Goal: Task Accomplishment & Management: Complete application form

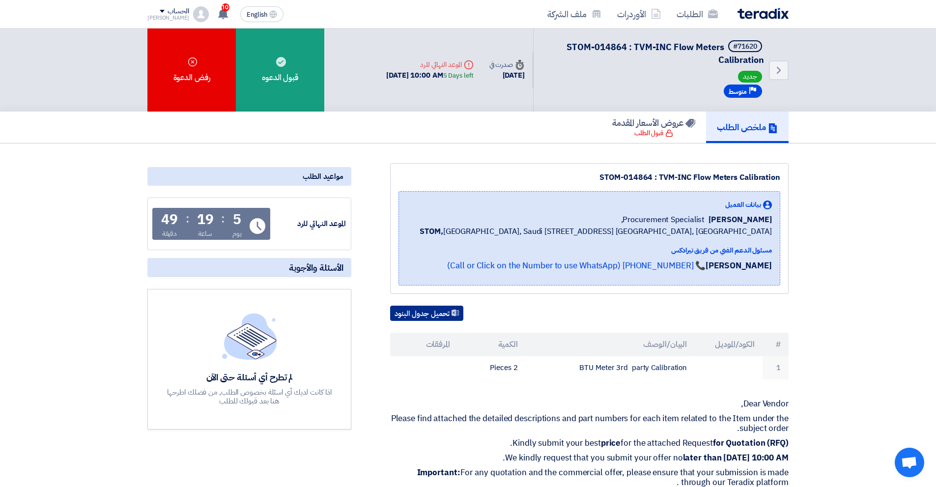
click at [446, 321] on button "تحميل جدول البنود" at bounding box center [426, 314] width 73 height 16
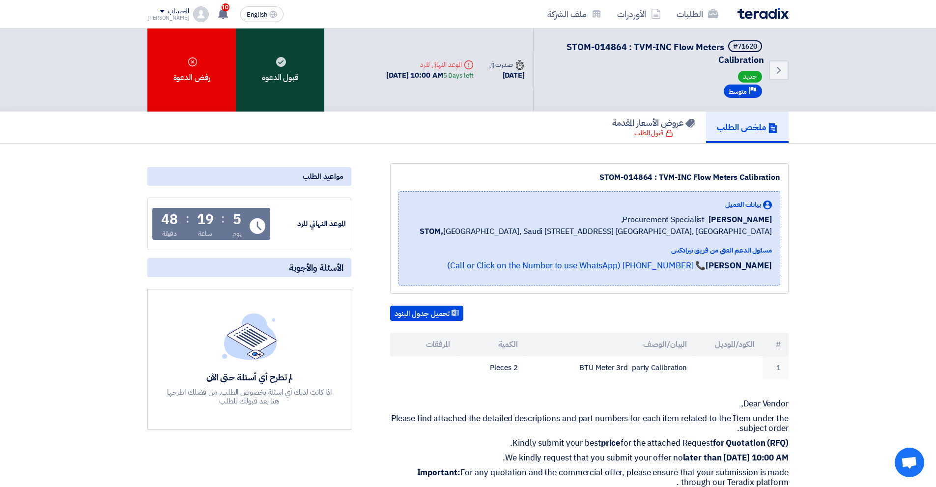
click at [280, 67] on div "قبول الدعوه" at bounding box center [280, 69] width 88 height 83
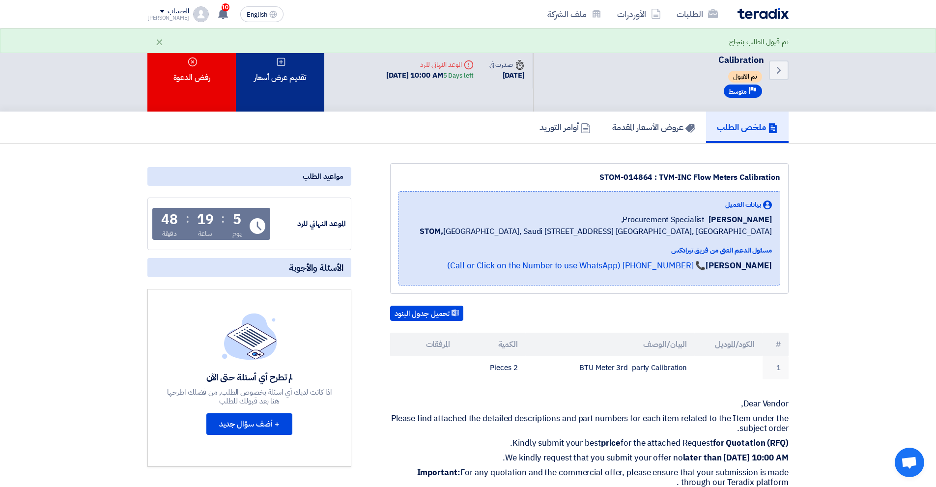
click at [302, 103] on div "تقديم عرض أسعار" at bounding box center [280, 69] width 88 height 83
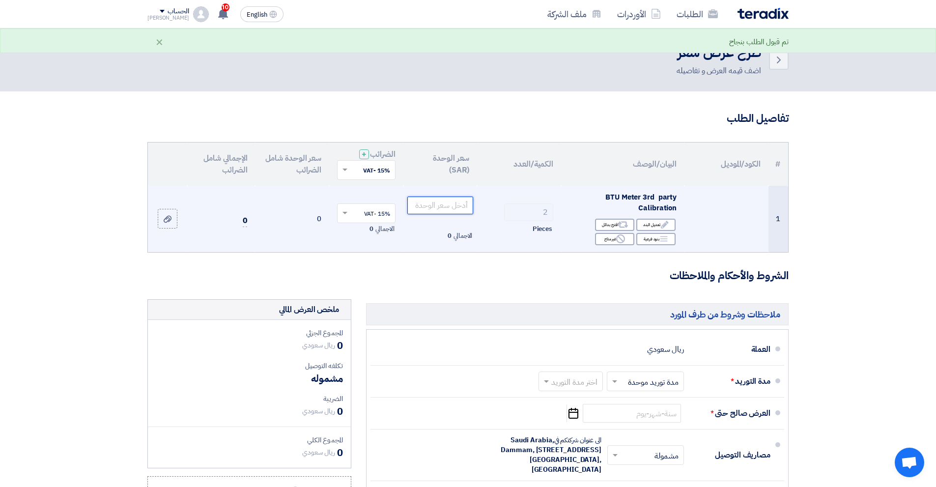
click at [452, 208] on input "number" at bounding box center [440, 205] width 66 height 18
type input "1500"
click at [655, 240] on div "Breakdown بنود فرعية" at bounding box center [655, 239] width 39 height 12
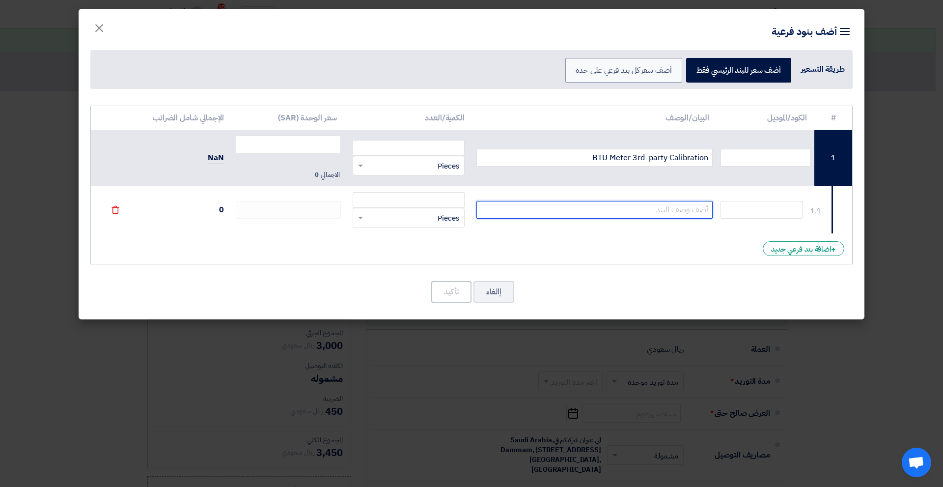
click at [637, 213] on input "text" at bounding box center [594, 210] width 237 height 18
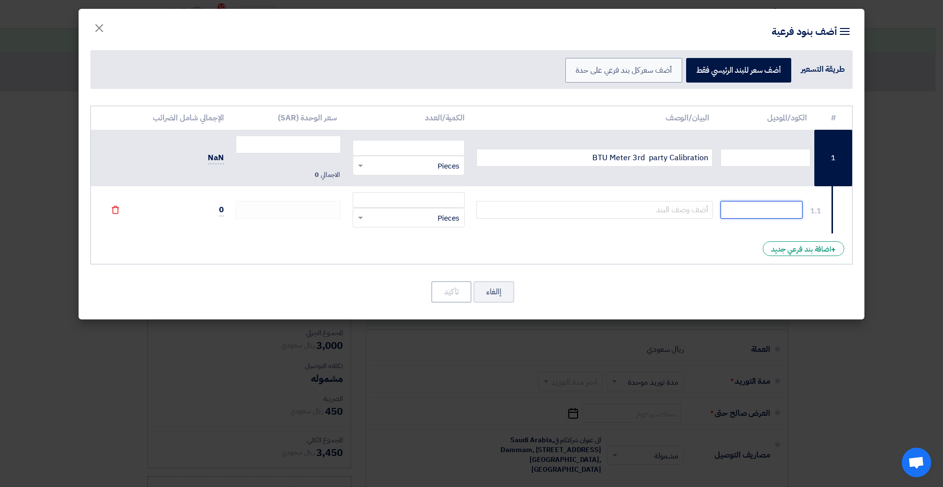
click at [734, 214] on input "text" at bounding box center [762, 210] width 82 height 18
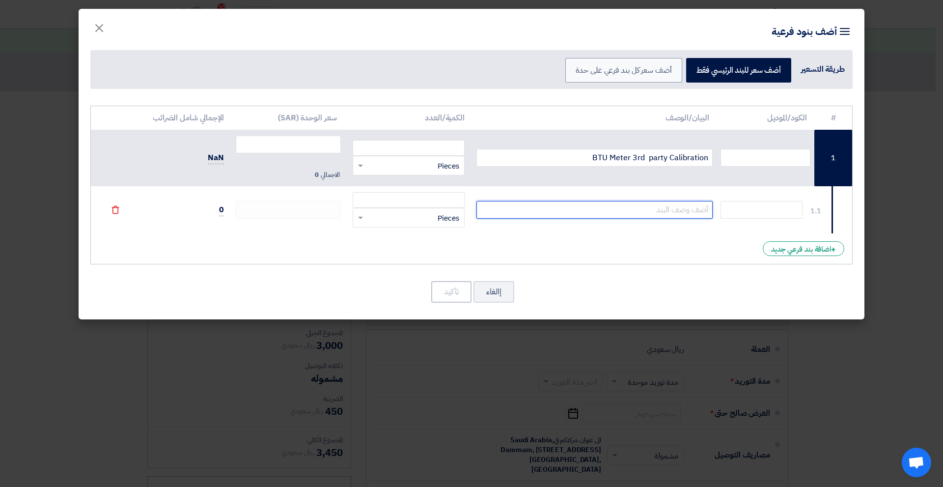
click at [655, 205] on input "text" at bounding box center [594, 210] width 237 height 18
type input "Onsite Charges"
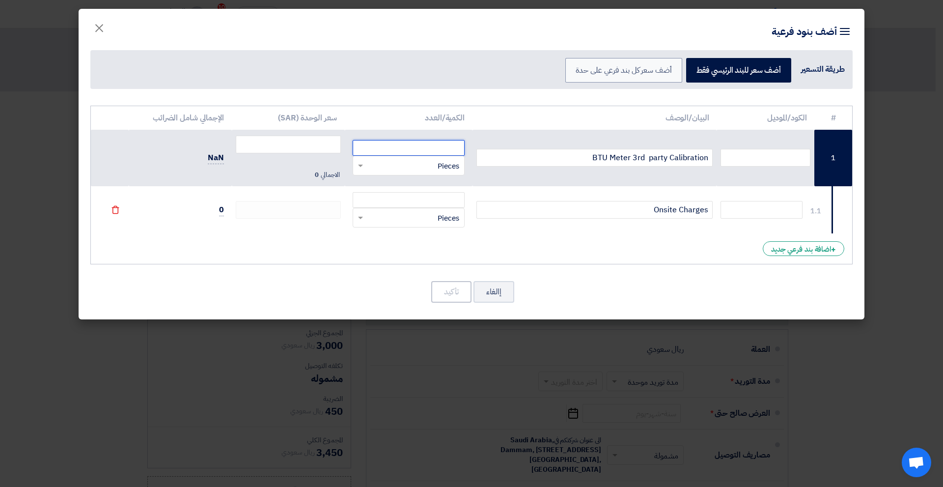
click at [427, 148] on input "number" at bounding box center [409, 148] width 112 height 16
click at [510, 211] on input "Onsite Charges" at bounding box center [594, 210] width 237 height 18
click at [433, 218] on div "RFQ_STEP1.ITEMS.2.TYPE_PLACEHOLDER × Pieces" at bounding box center [414, 217] width 99 height 11
click at [530, 252] on div "# الكود/الموديل البيان/الوصف الكمية/العدد سعر الوحدة (SAR) الإجمالي شامل الضرائ…" at bounding box center [471, 185] width 762 height 159
click at [224, 212] on td "0" at bounding box center [180, 209] width 103 height 47
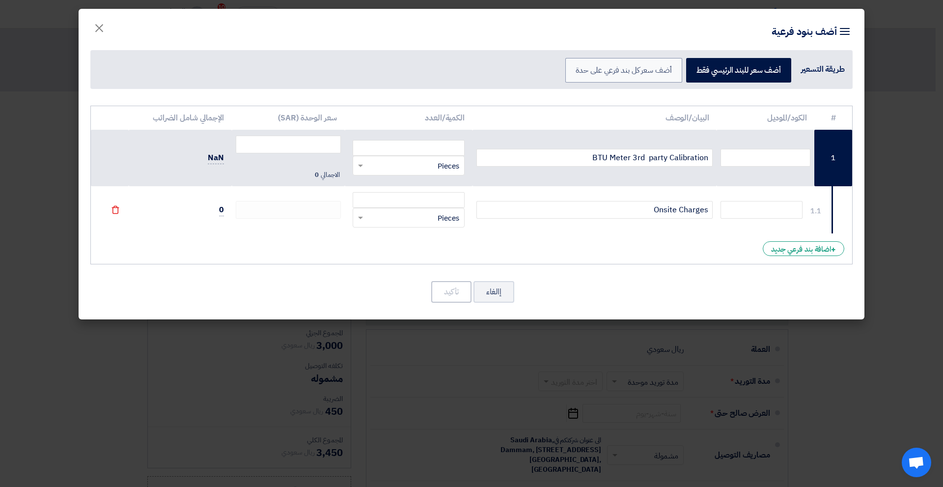
click at [219, 212] on td "0" at bounding box center [180, 209] width 103 height 47
click at [637, 157] on input "BTU Meter 3rd party Calibration" at bounding box center [594, 158] width 237 height 18
click at [445, 150] on input "number" at bounding box center [409, 148] width 112 height 16
type input "2"
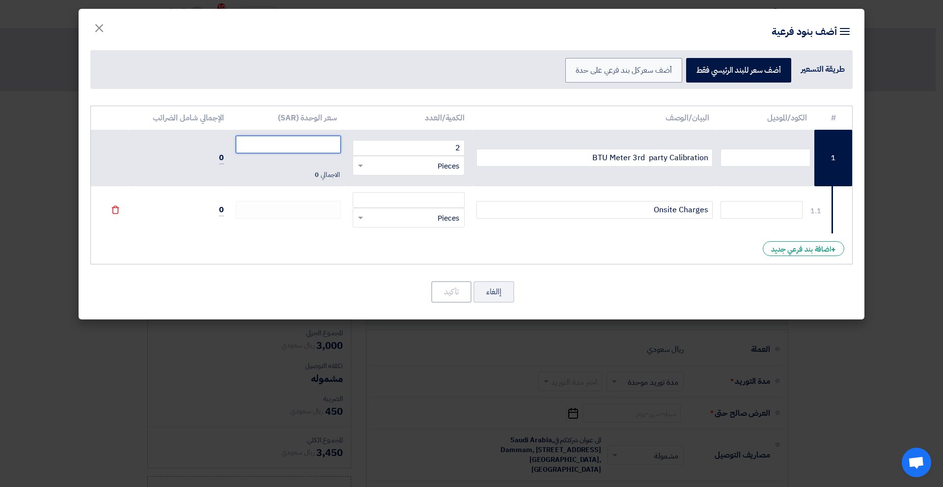
click at [325, 146] on input "number" at bounding box center [288, 145] width 105 height 18
type input "1500"
click at [400, 202] on input "number" at bounding box center [409, 200] width 112 height 16
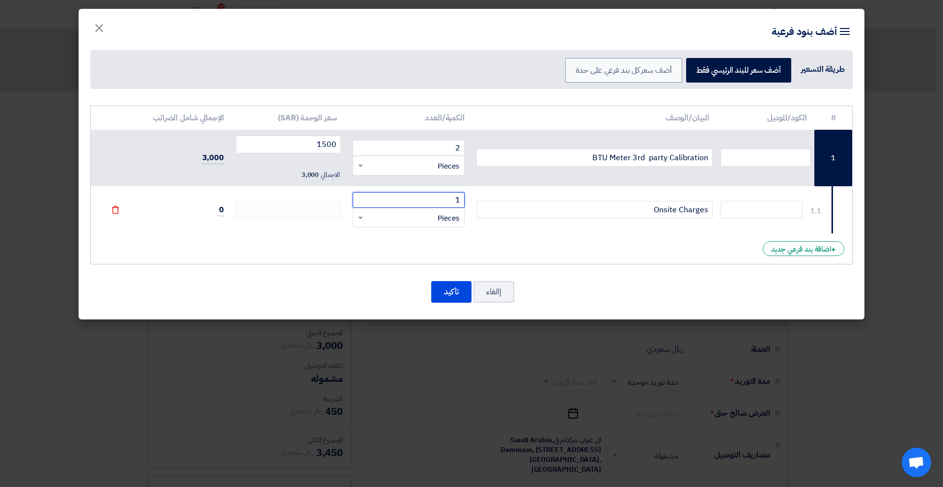
type input "1"
click at [427, 199] on input "1" at bounding box center [409, 200] width 112 height 16
click at [114, 212] on icon "File" at bounding box center [115, 209] width 9 height 9
click at [114, 212] on div "# الكود/الموديل البيان/الوصف الكمية/العدد سعر الوحدة (SAR) الإجمالي شامل الضرائ…" at bounding box center [471, 185] width 762 height 159
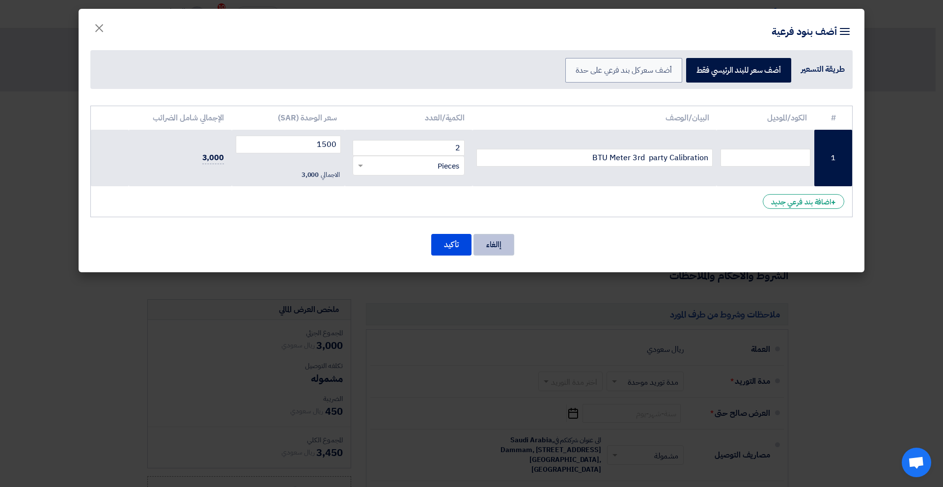
click at [493, 242] on button "إالغاء" at bounding box center [494, 245] width 41 height 22
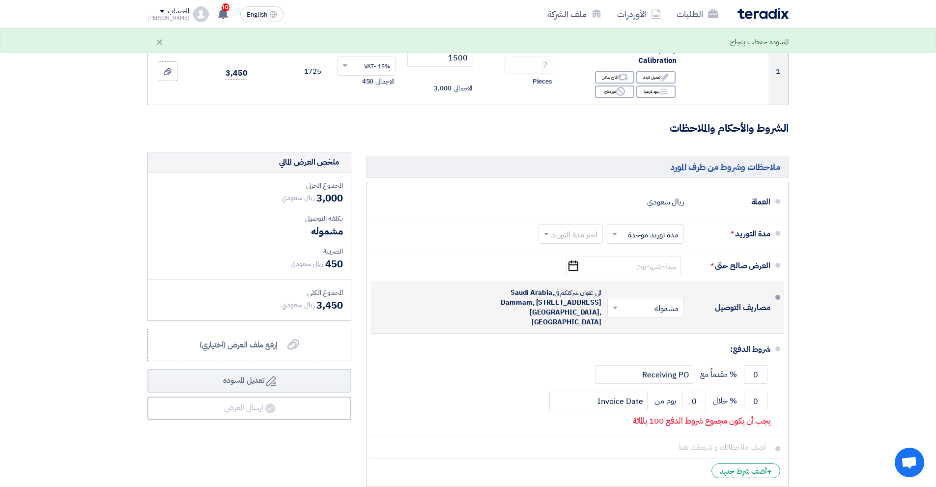
scroll to position [246, 0]
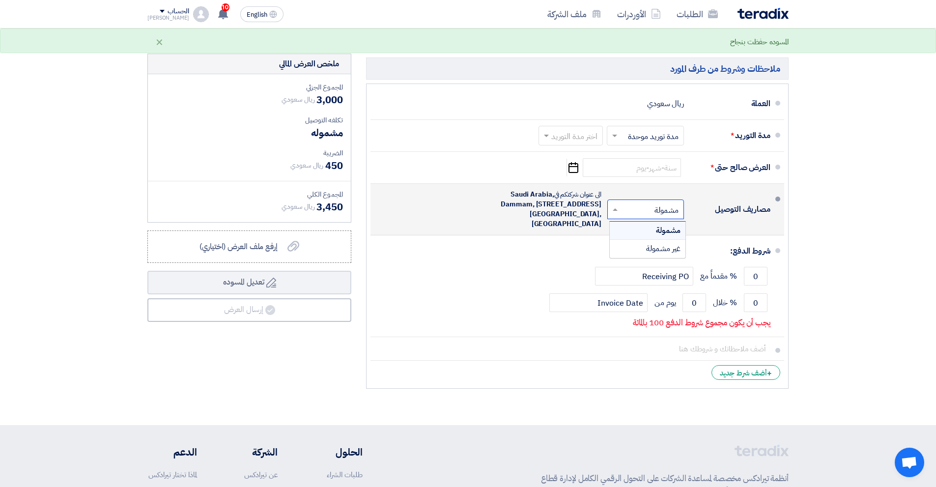
click at [651, 210] on input "text" at bounding box center [644, 210] width 72 height 14
click at [664, 248] on span "غير مشمولة" at bounding box center [663, 249] width 34 height 12
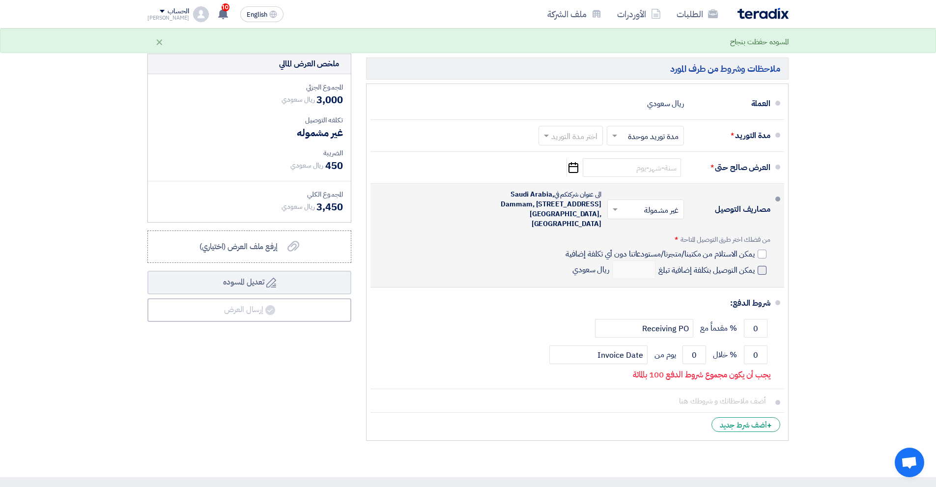
click at [758, 270] on span at bounding box center [761, 270] width 9 height 9
click at [754, 270] on input "يمكن التوصيل بتكلفة إضافية تبلغ" at bounding box center [705, 274] width 98 height 19
checkbox input "true"
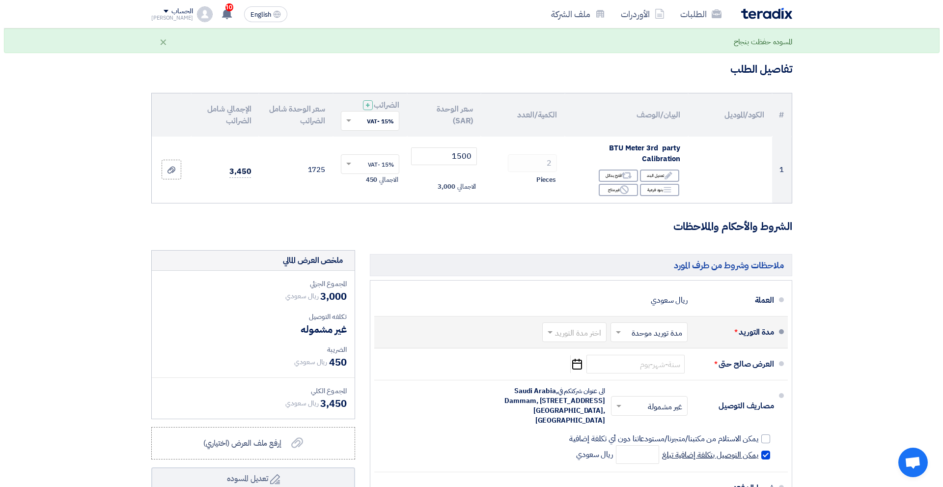
scroll to position [0, 0]
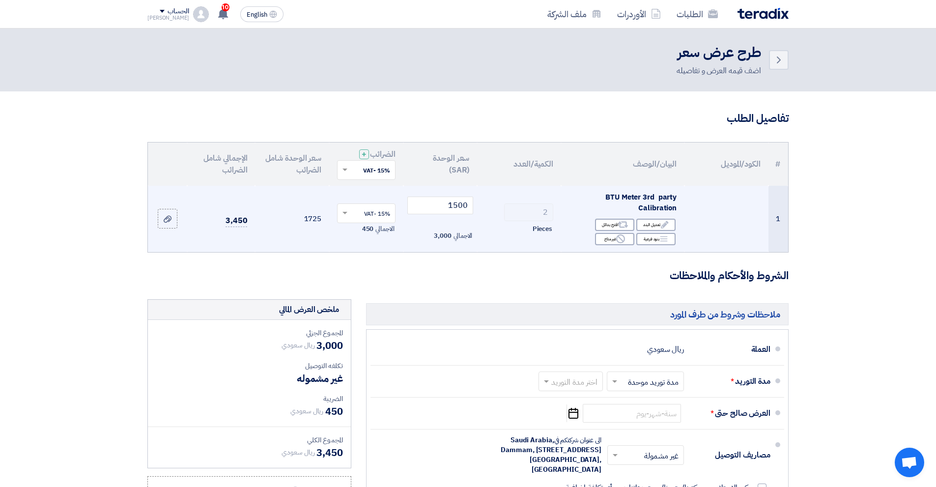
click at [656, 207] on span "BTU Meter 3rd party Calibration" at bounding box center [640, 203] width 71 height 22
click at [655, 229] on div "Edit تعديل البند" at bounding box center [655, 225] width 39 height 12
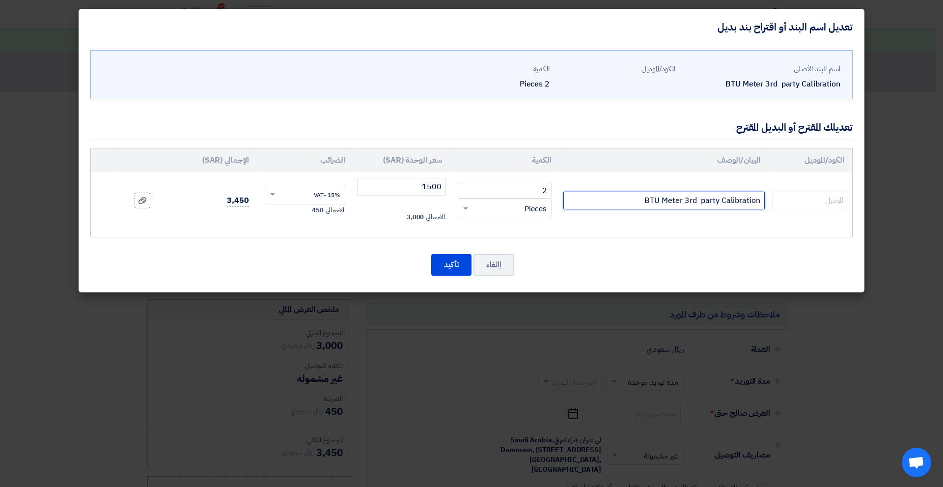
click at [648, 202] on input "BTU Meter 3rd party Calibration" at bounding box center [663, 201] width 201 height 18
click at [630, 202] on input "BTU Meter 3rd party Calibration" at bounding box center [663, 201] width 201 height 18
click at [760, 202] on input "BTU Meter 3rd party Calibration" at bounding box center [663, 201] width 201 height 18
click at [756, 202] on input "+BTU Meter 3rd party Calibration" at bounding box center [663, 201] width 201 height 18
click at [640, 205] on input "BTU Meter 3rd party Calibration" at bounding box center [663, 201] width 201 height 18
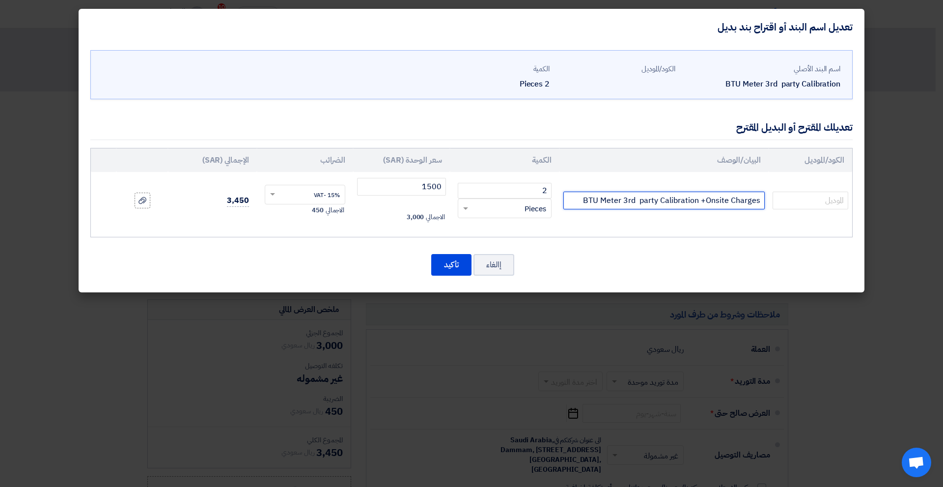
type input "BTU Meter 3rd party Calibration +Onsite Charges"
